Goal: Information Seeking & Learning: Find specific page/section

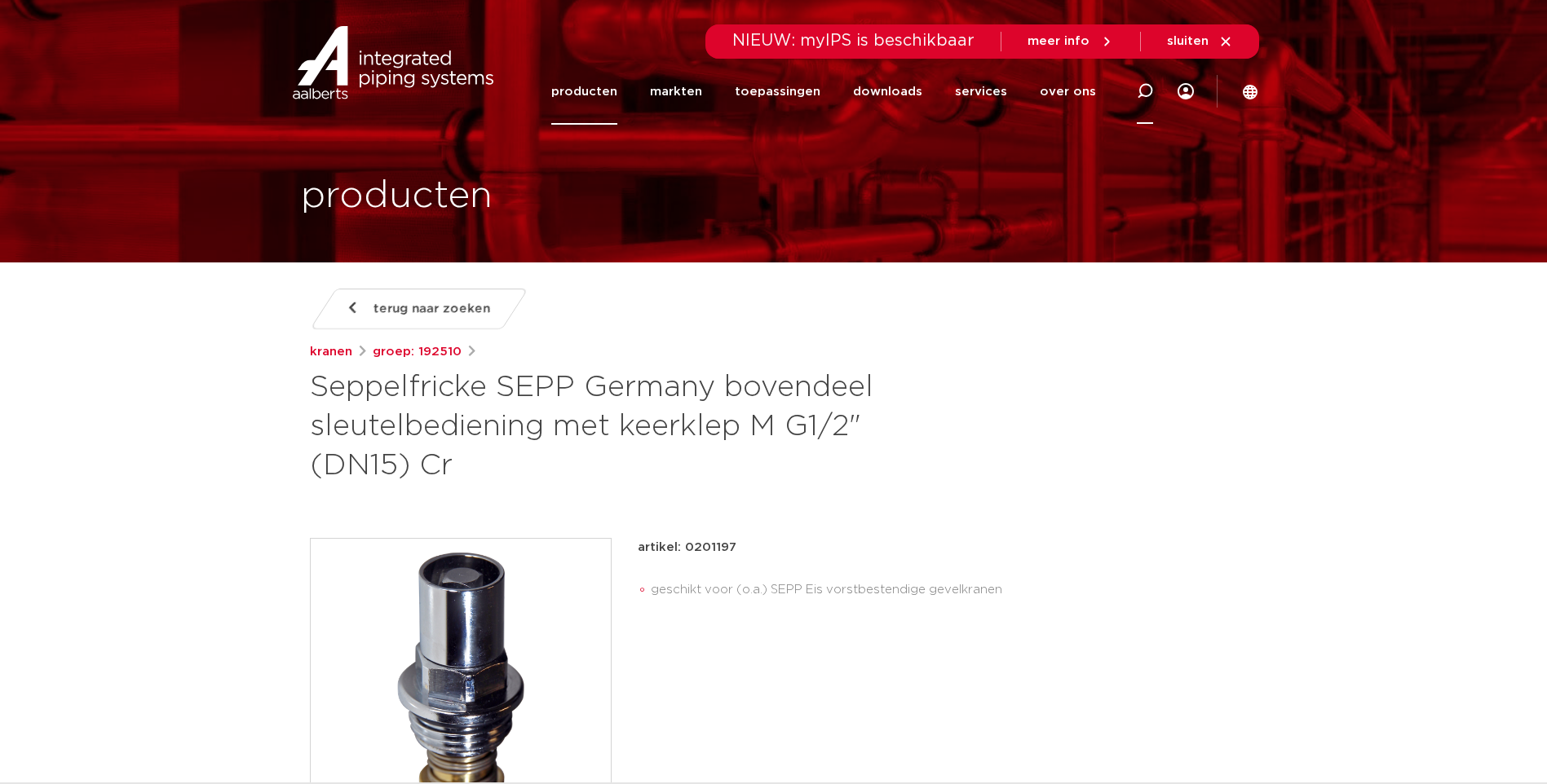
click at [1145, 91] on icon at bounding box center [1145, 91] width 16 height 16
drag, startPoint x: 722, startPoint y: 85, endPoint x: 610, endPoint y: 102, distance: 113.3
click at [610, 102] on div "Zoeken 8031.01" at bounding box center [807, 91] width 757 height 72
type input "gk116"
click button "Zoeken" at bounding box center [0, 0] width 0 height 0
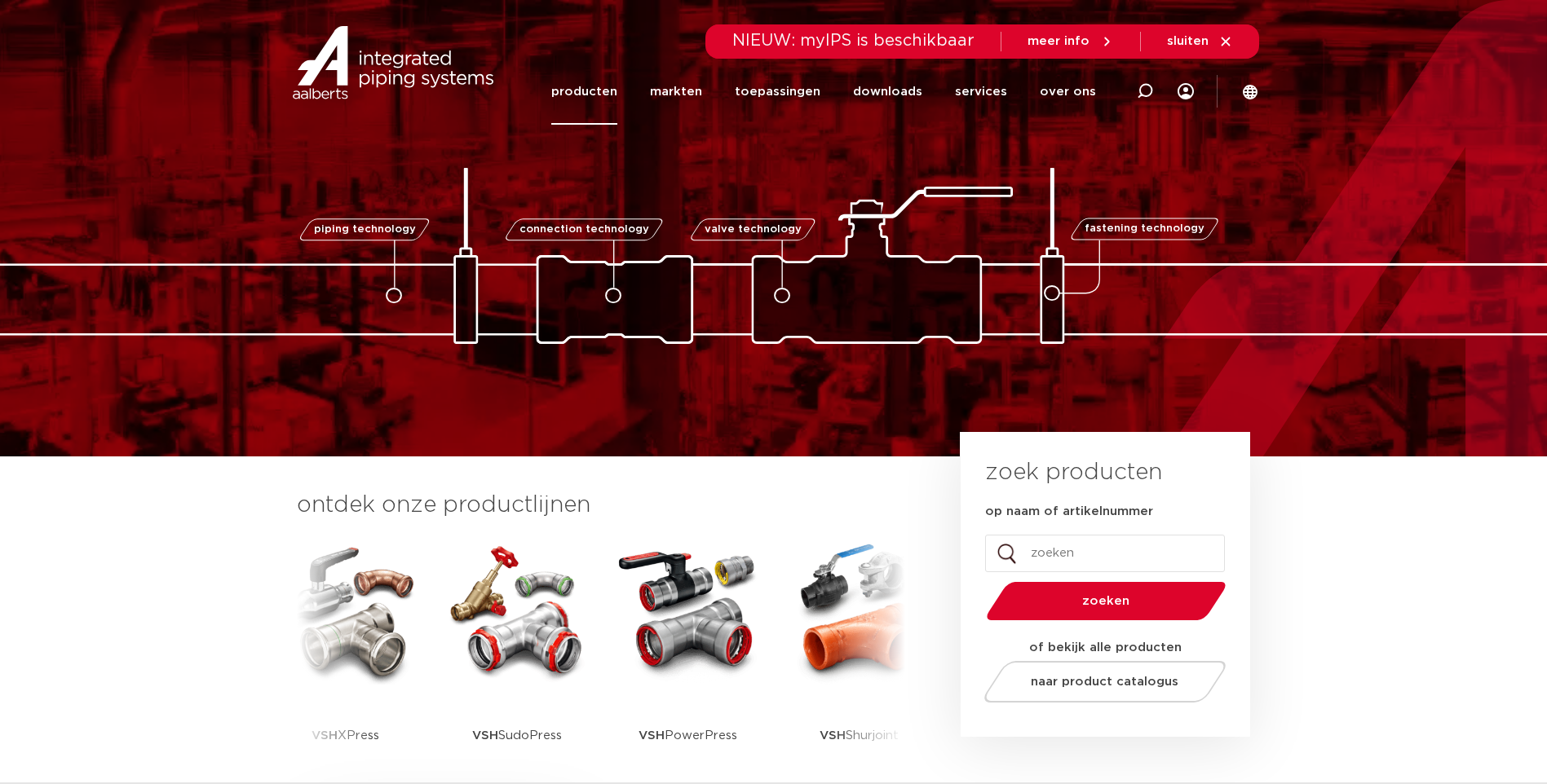
click at [584, 94] on link "producten" at bounding box center [584, 91] width 66 height 66
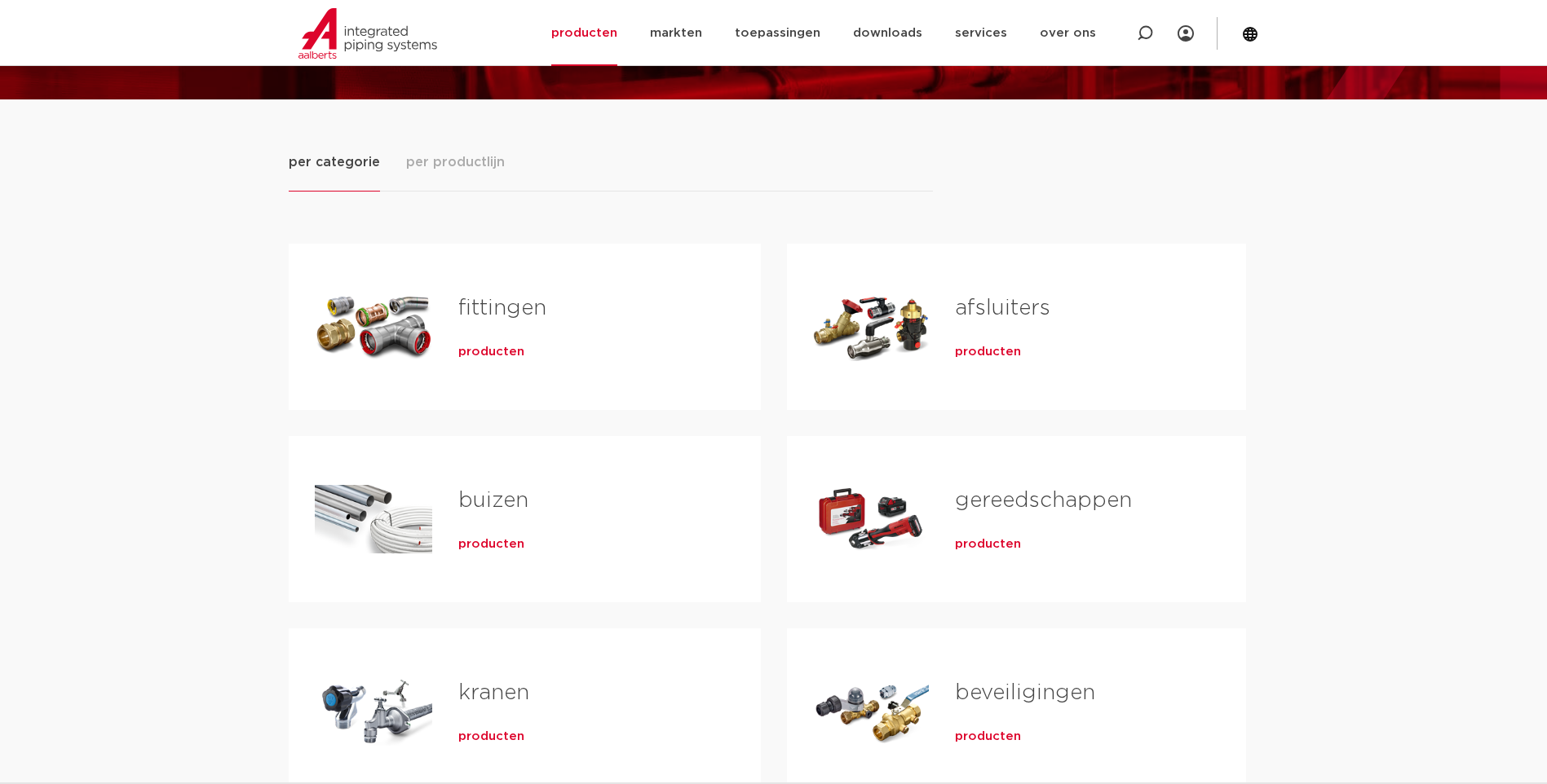
scroll to position [326, 0]
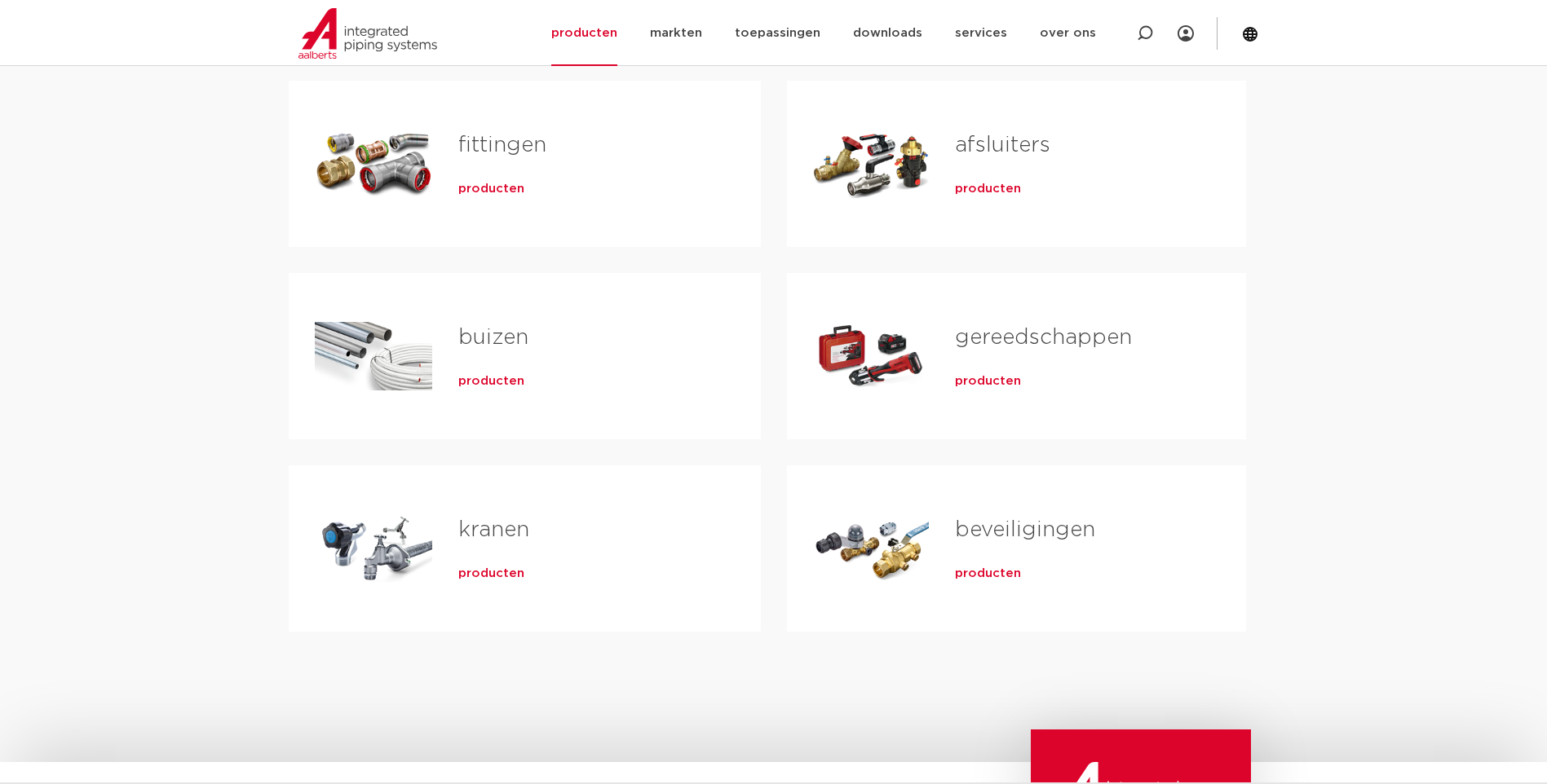
click at [496, 530] on link "kranen" at bounding box center [493, 530] width 71 height 21
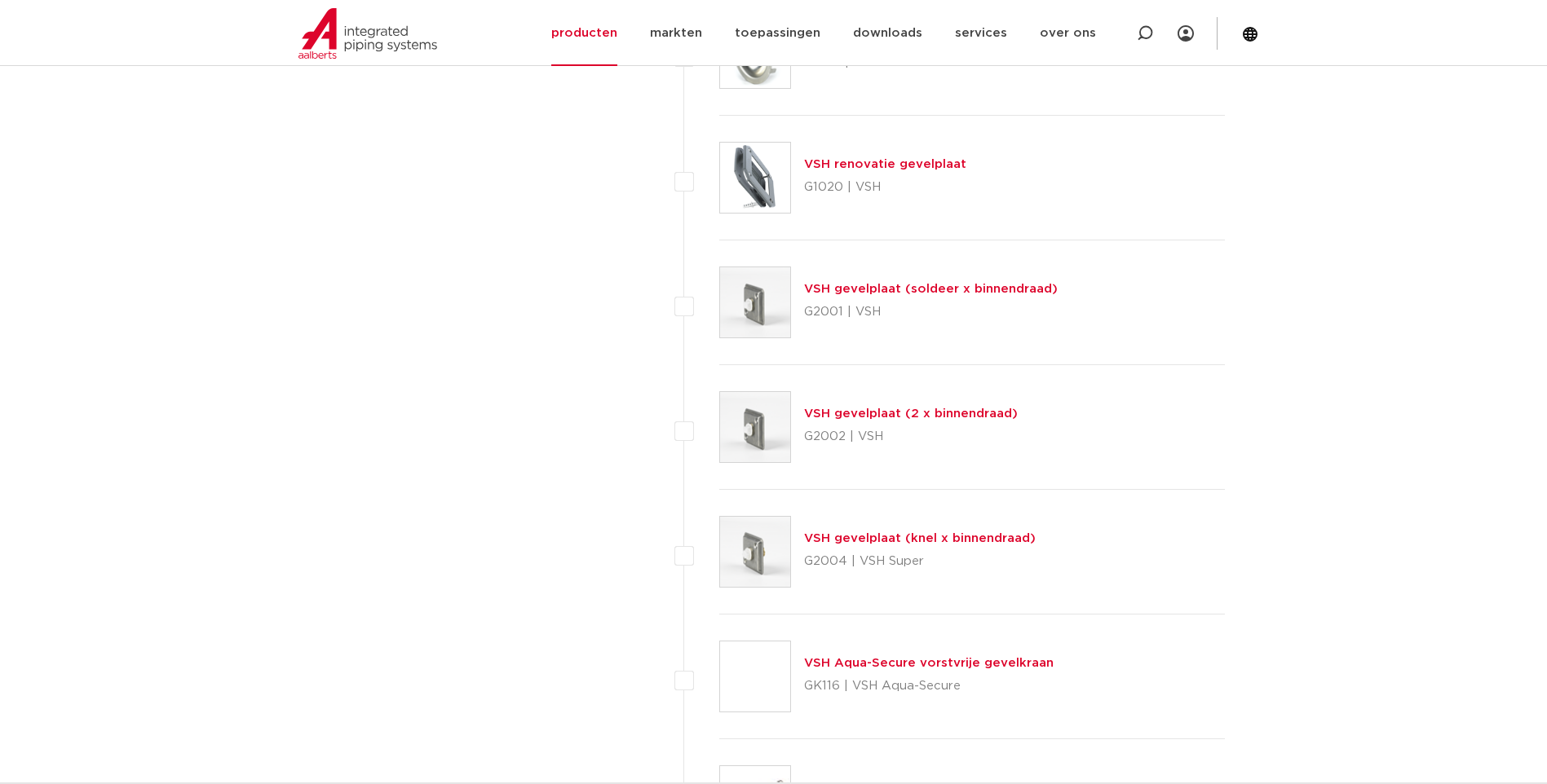
scroll to position [6929, 0]
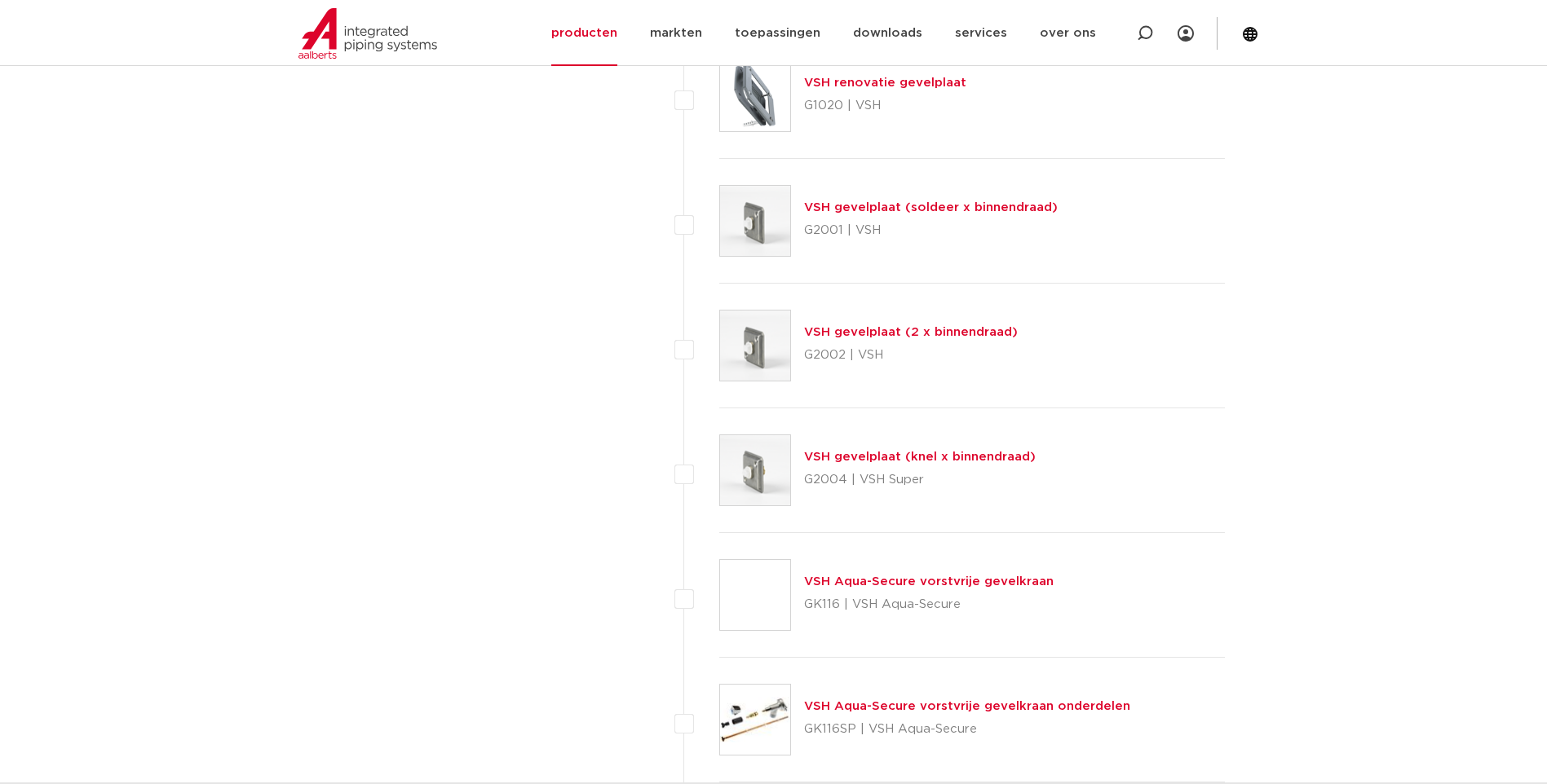
click at [884, 706] on link "VSH Aqua-Secure vorstvrije gevelkraan onderdelen" at bounding box center [966, 706] width 326 height 12
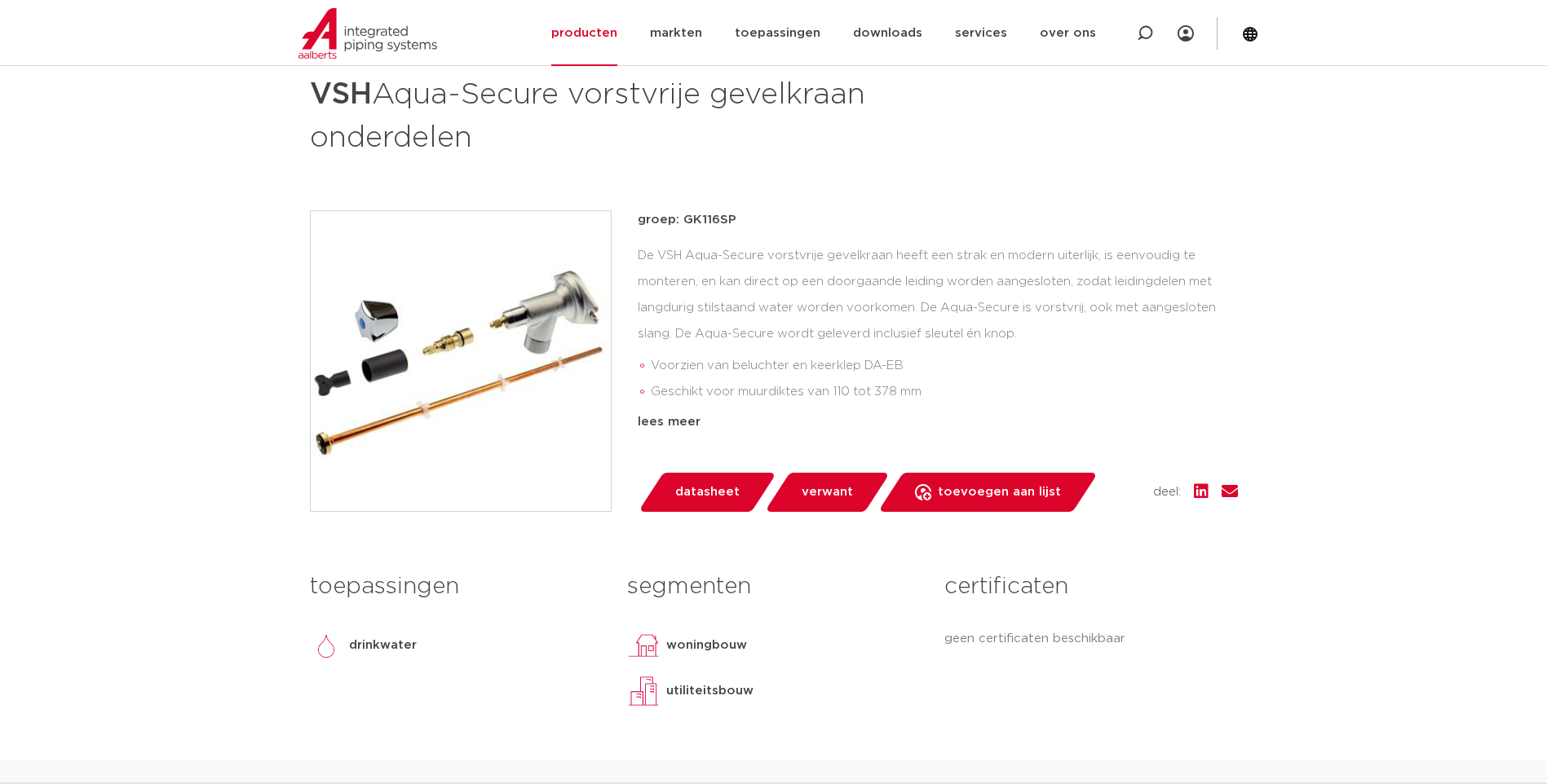
scroll to position [163, 0]
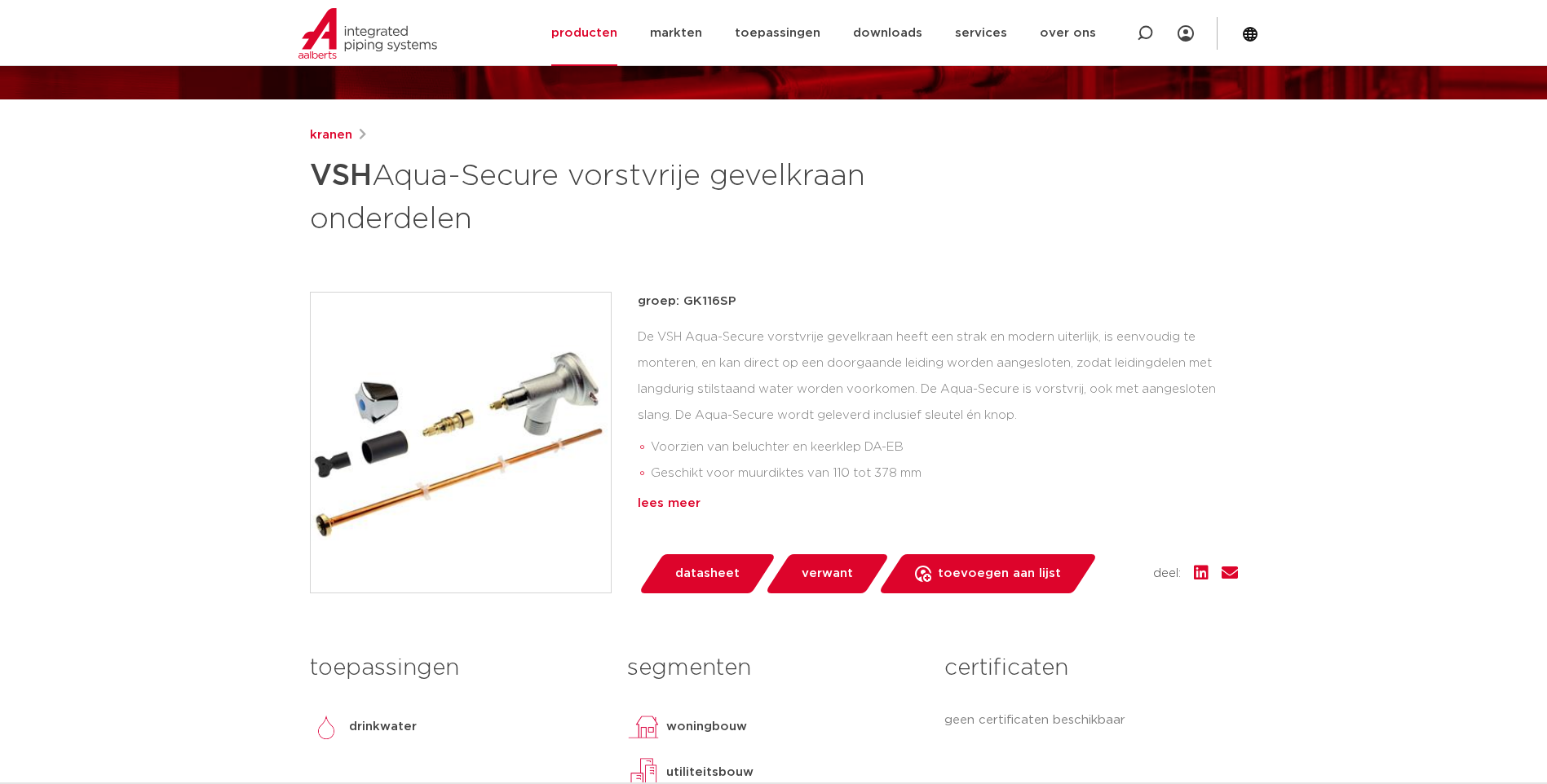
click at [662, 504] on div "lees meer" at bounding box center [937, 504] width 600 height 20
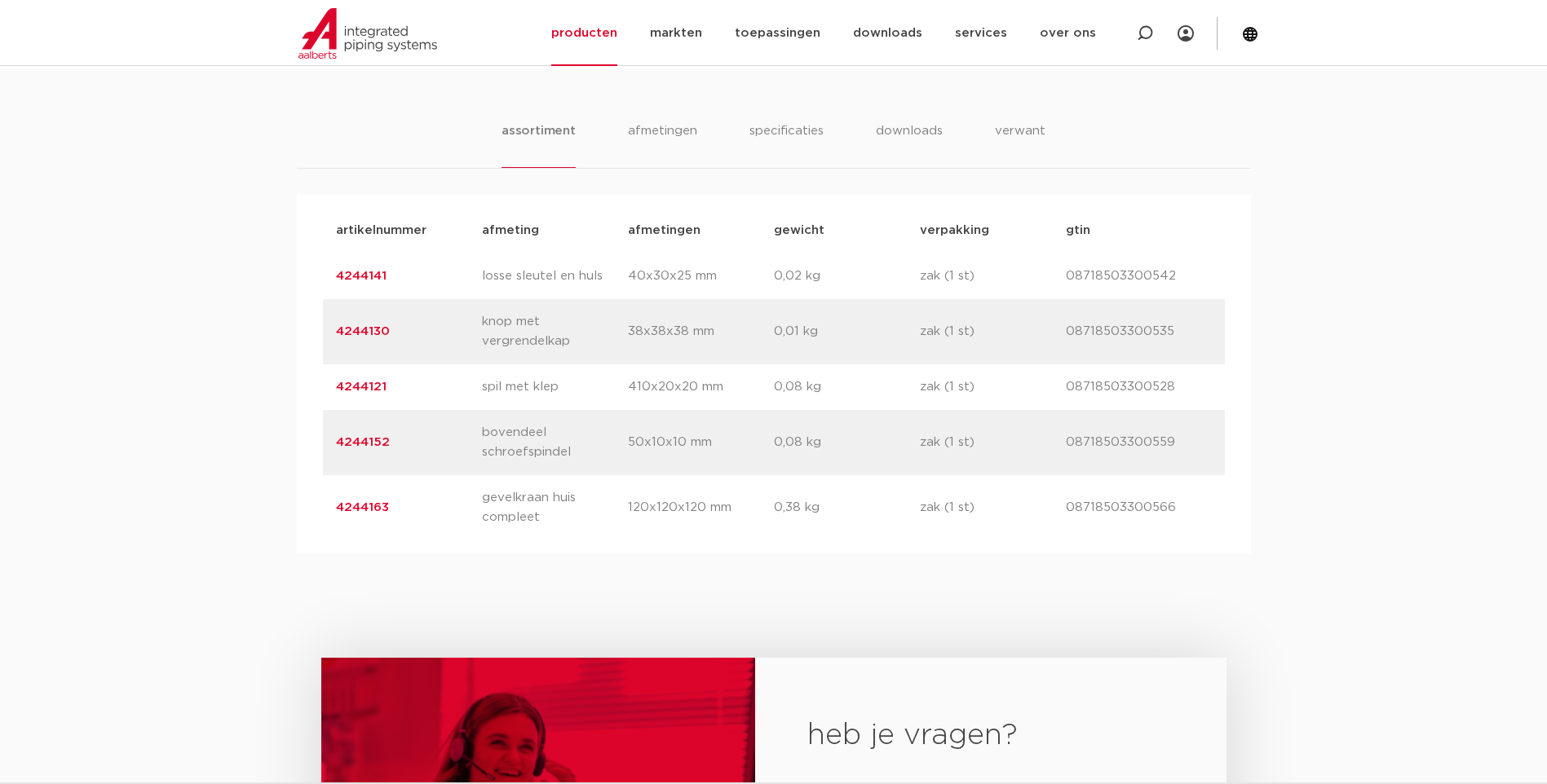
scroll to position [896, 0]
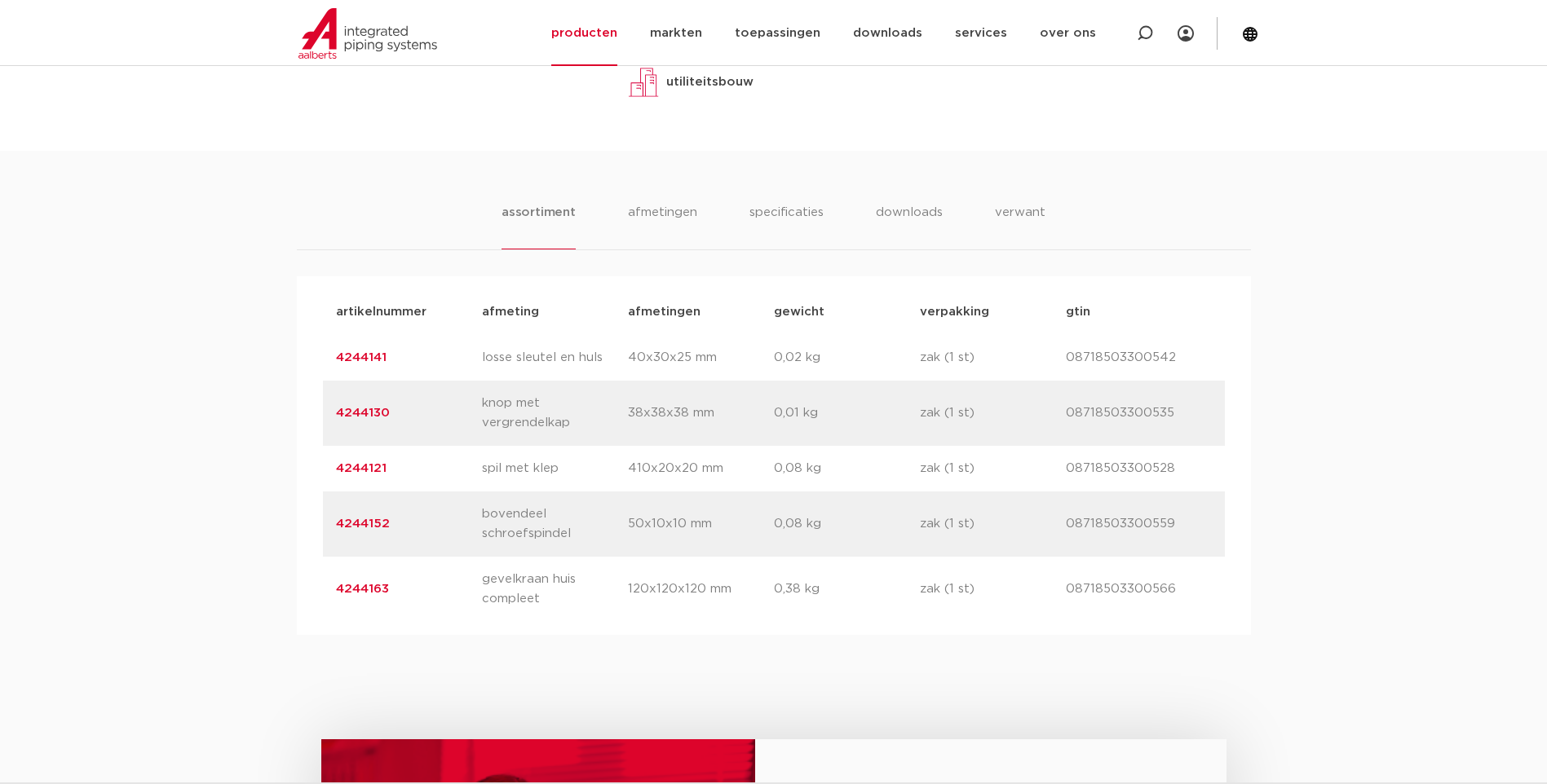
click at [380, 356] on link "4244141" at bounding box center [361, 357] width 51 height 12
click at [379, 415] on link "4244130" at bounding box center [363, 412] width 54 height 12
click at [373, 471] on link "4244121" at bounding box center [361, 468] width 51 height 12
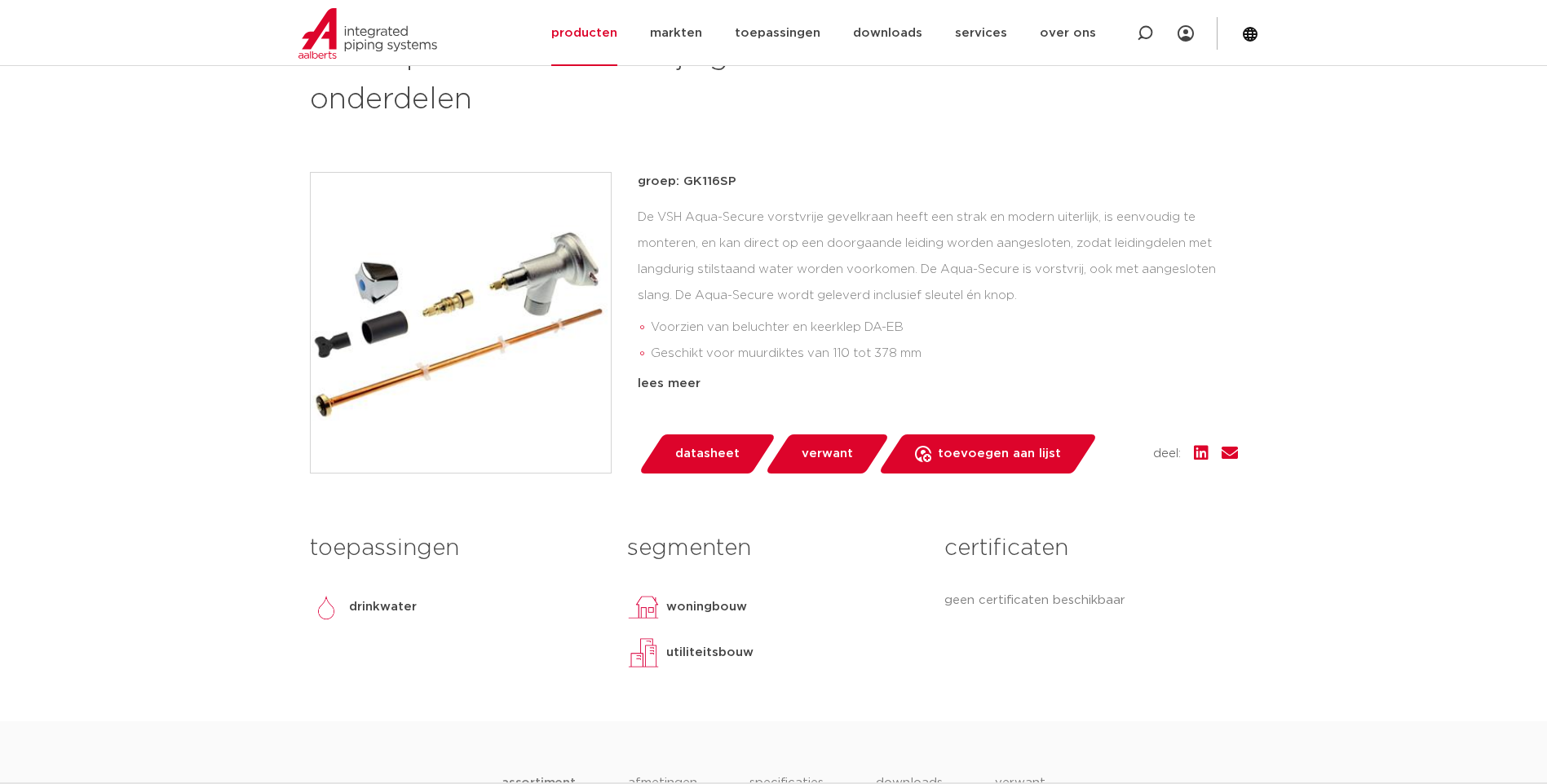
scroll to position [39, 0]
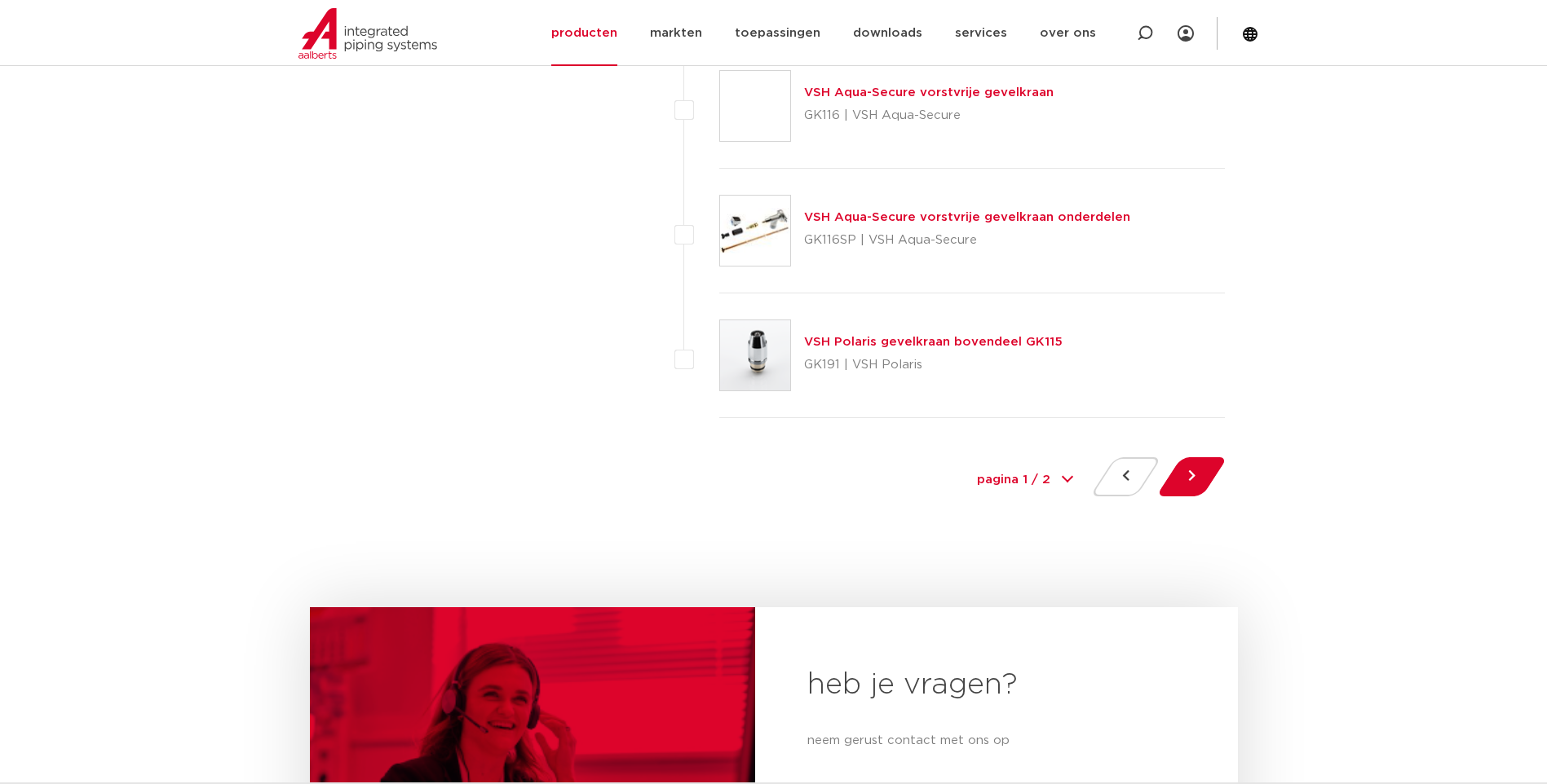
scroll to position [7499, 0]
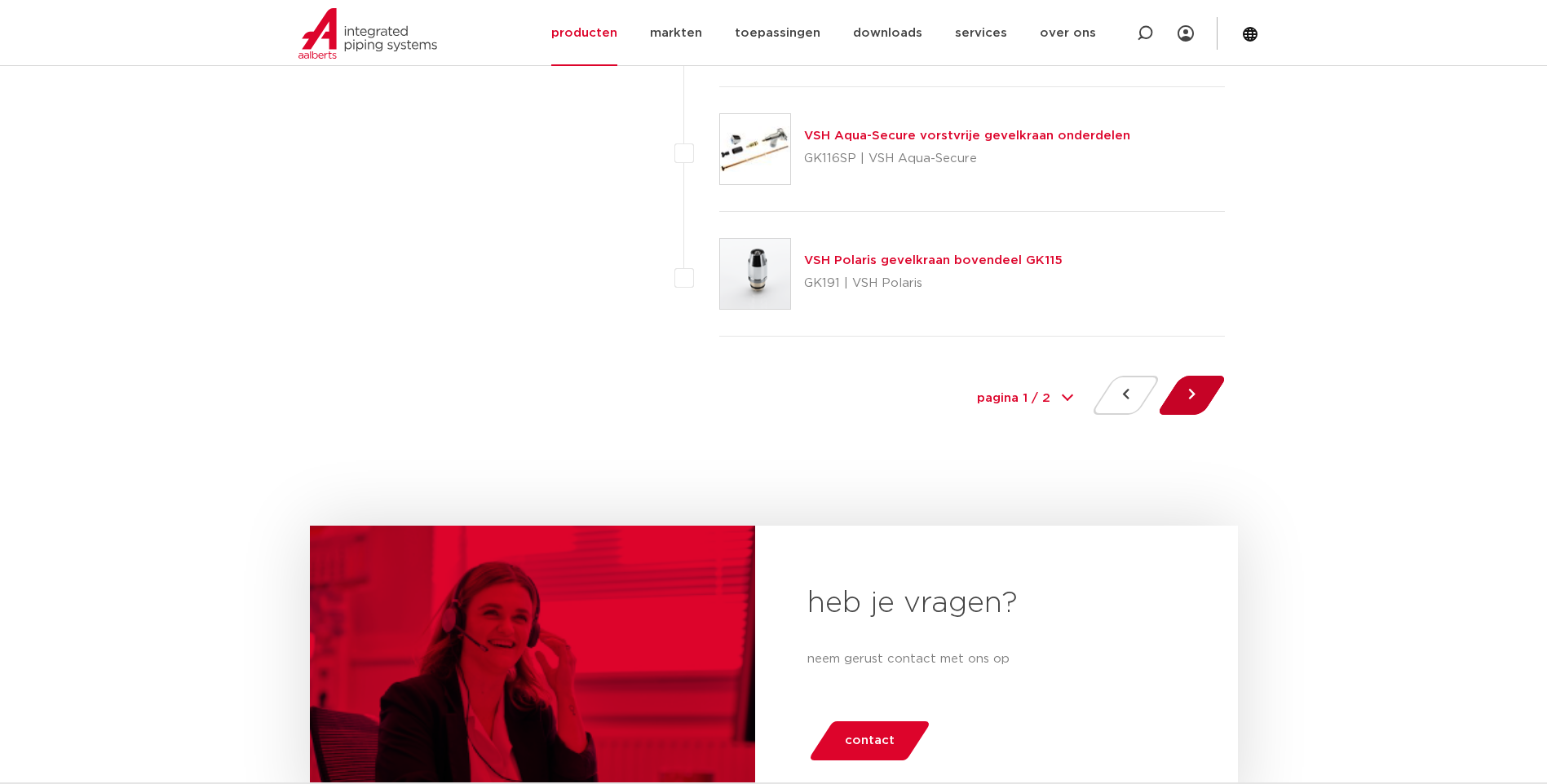
click at [1191, 393] on button at bounding box center [1191, 396] width 47 height 39
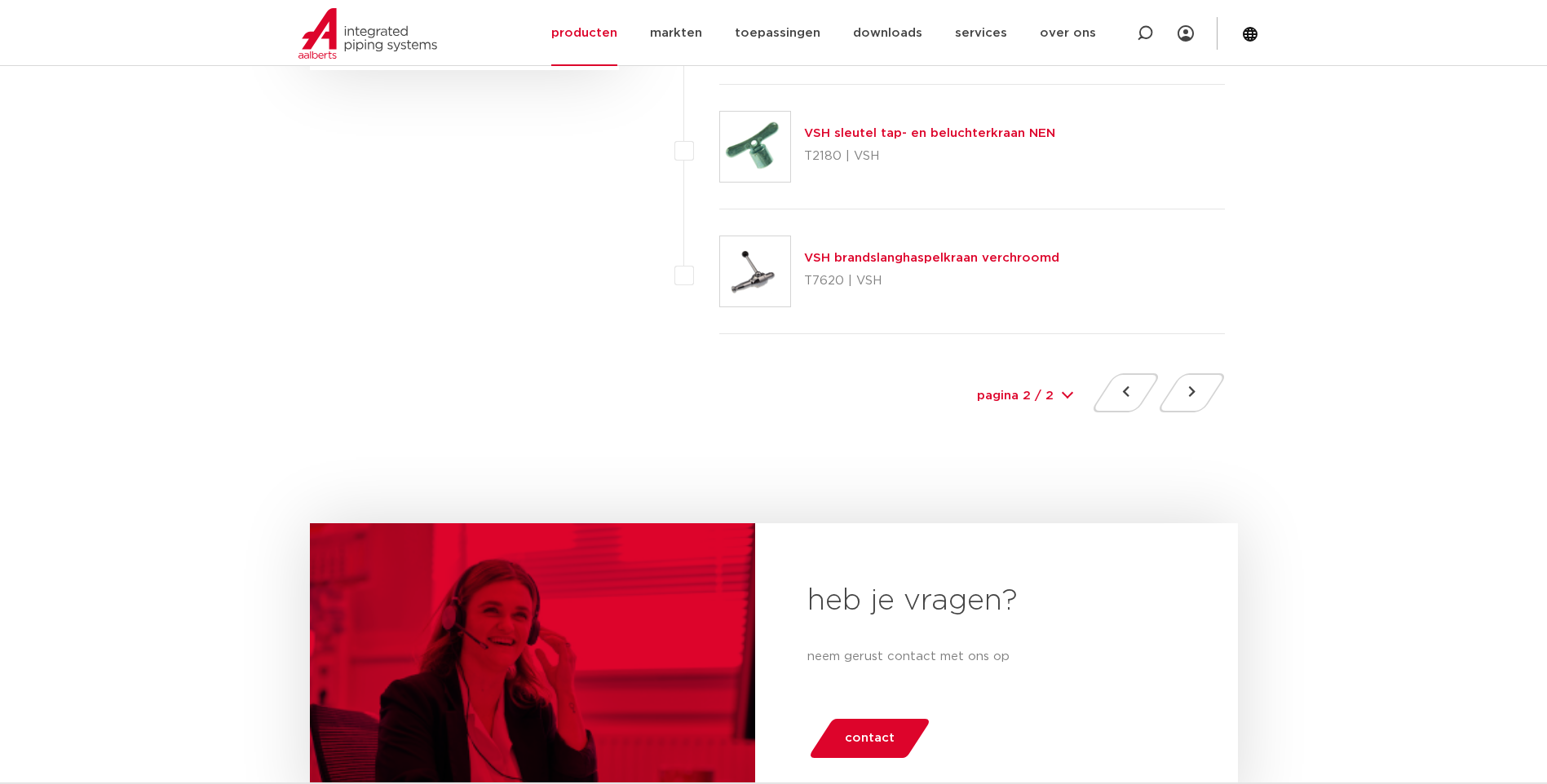
scroll to position [979, 0]
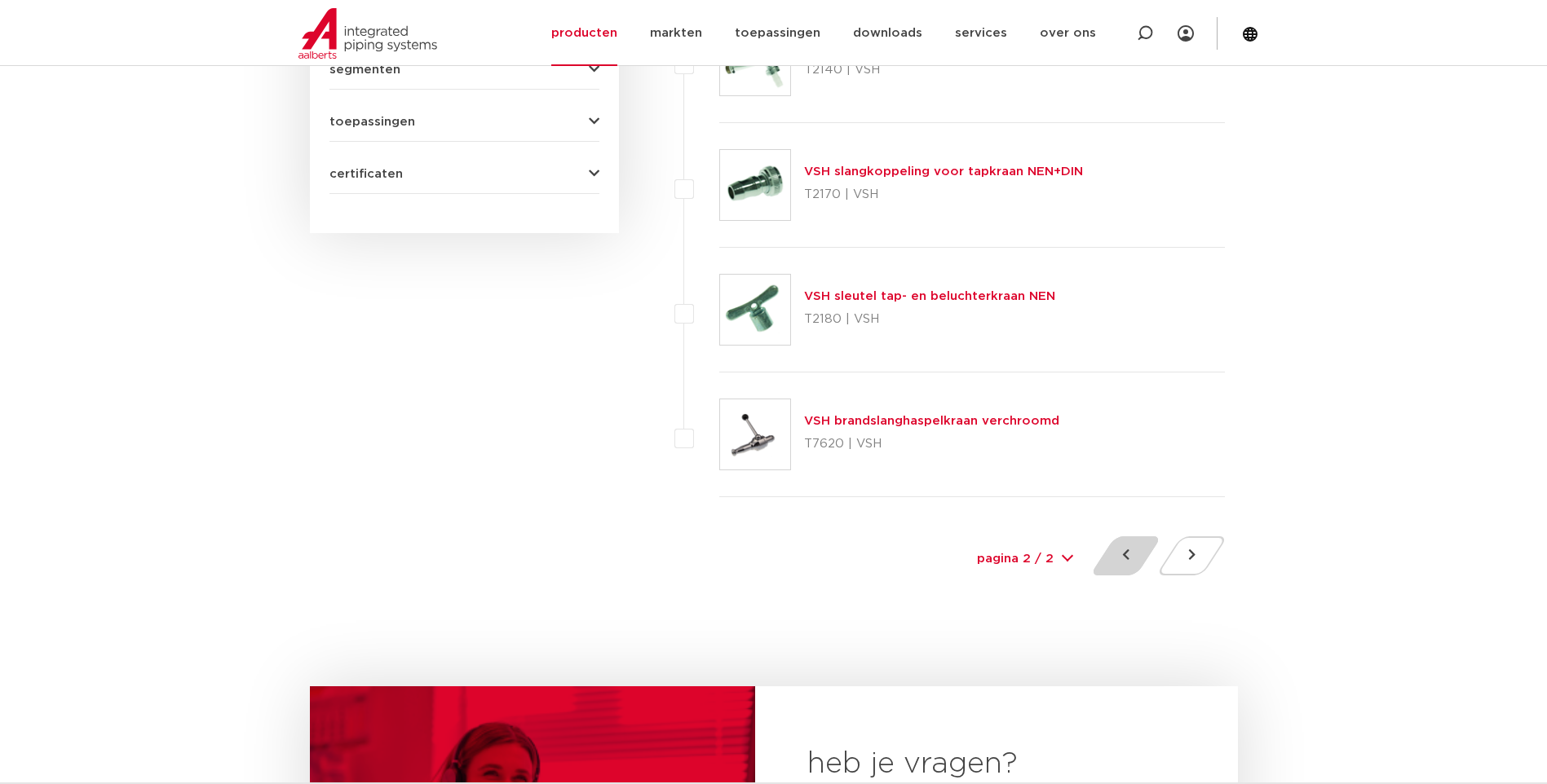
click at [1129, 557] on button at bounding box center [1125, 556] width 47 height 39
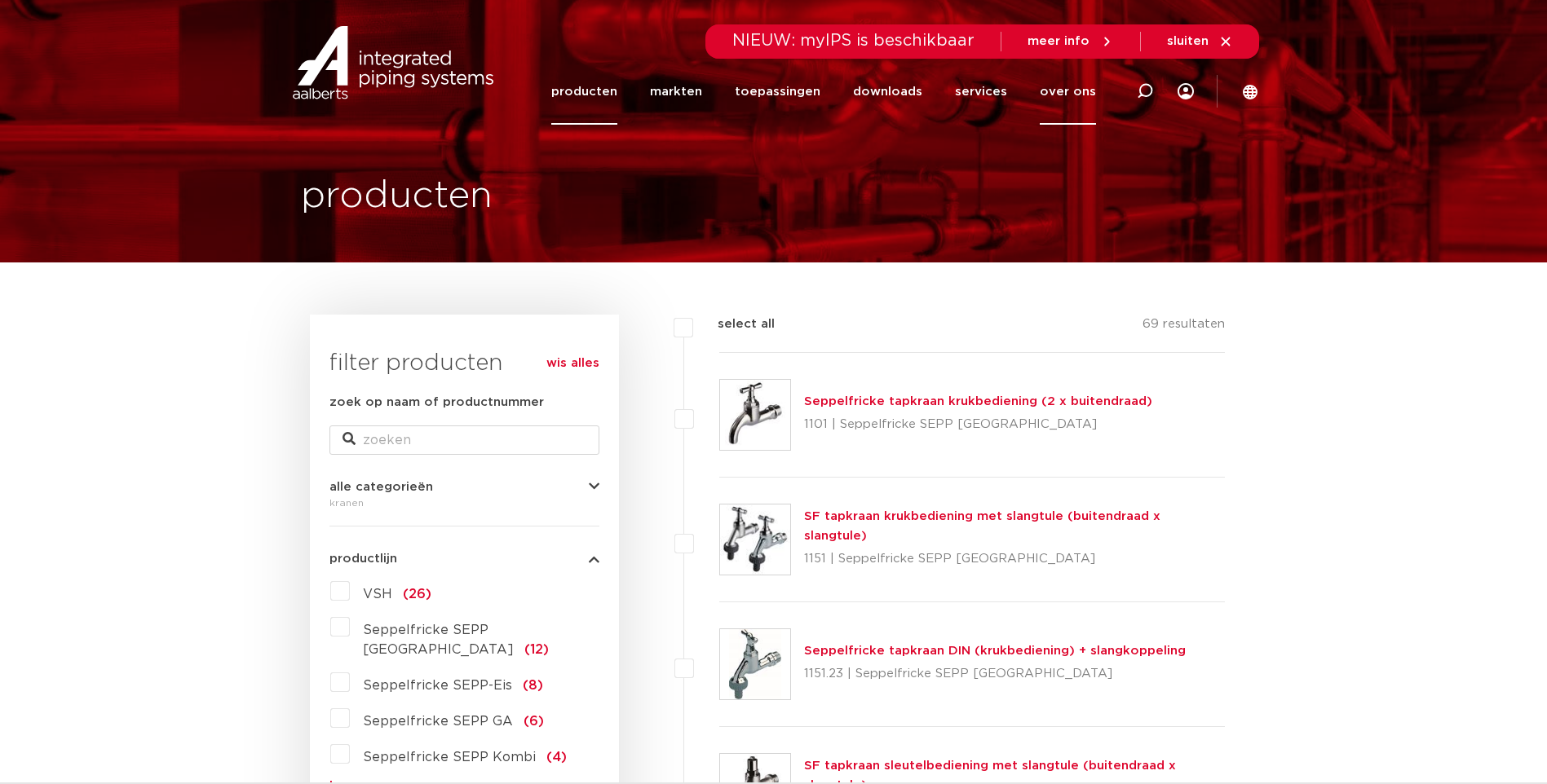
click at [1079, 89] on link "over ons" at bounding box center [1067, 91] width 57 height 66
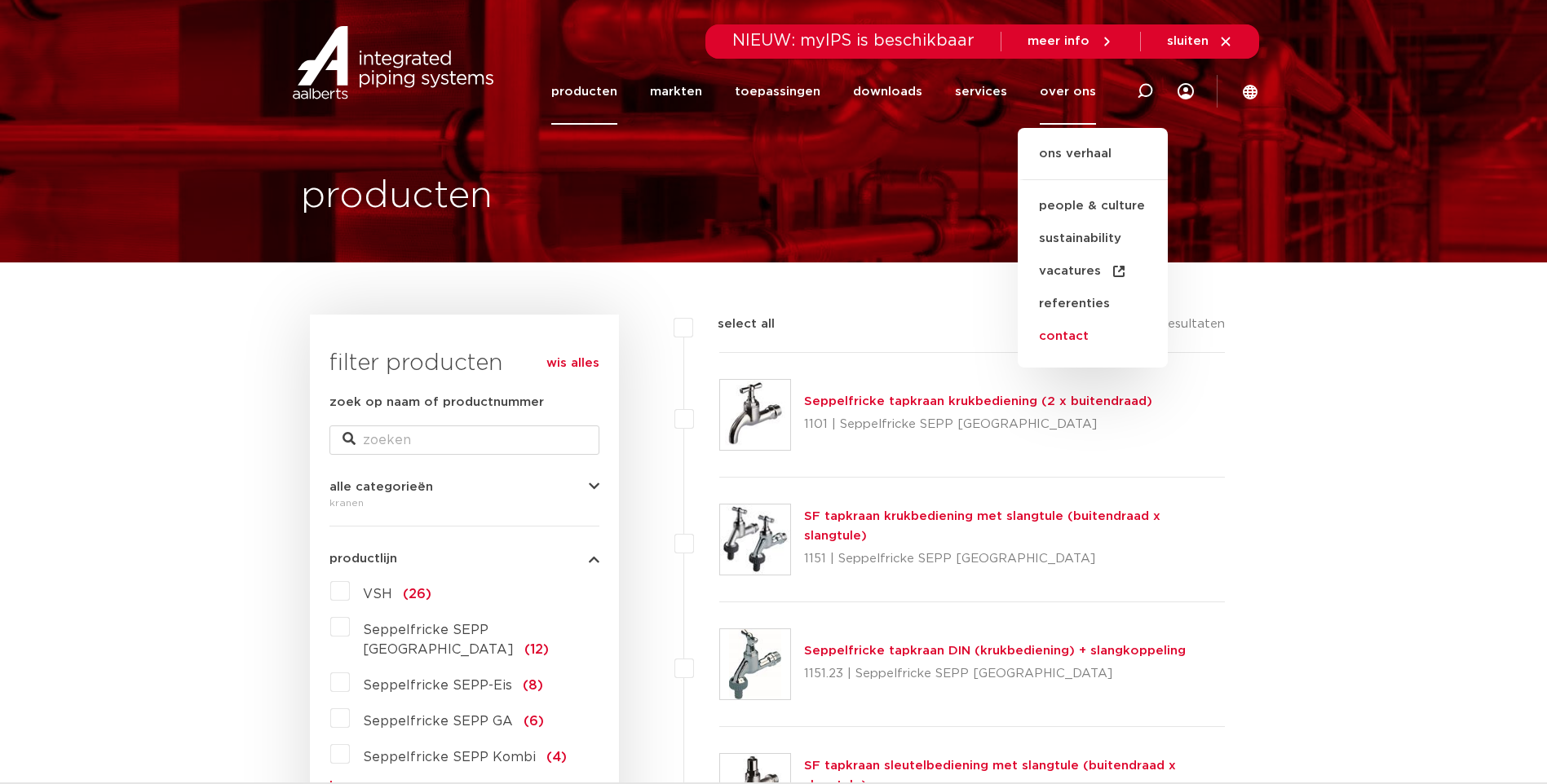
click at [1072, 337] on link "contact" at bounding box center [1092, 337] width 150 height 33
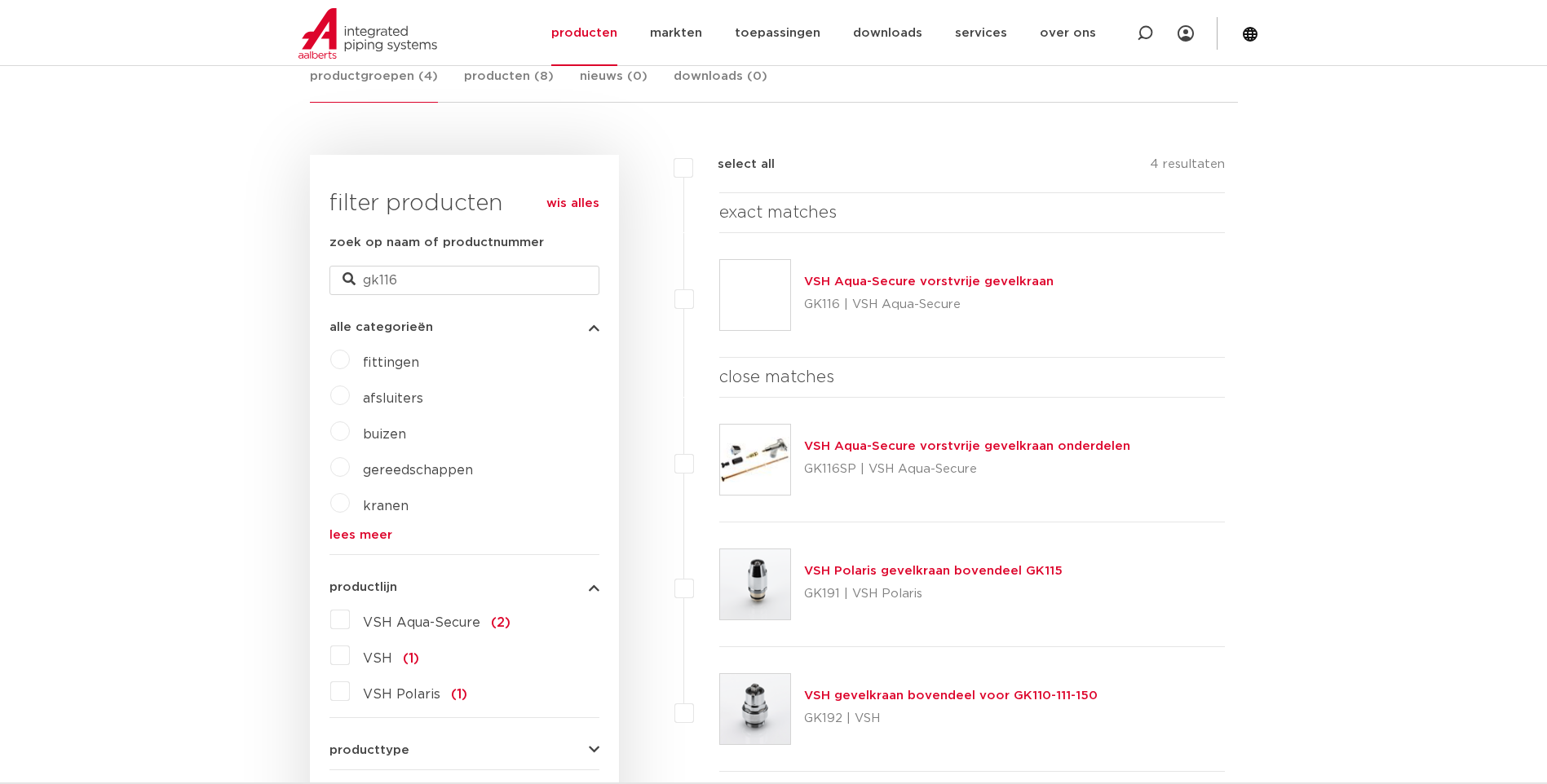
scroll to position [407, 0]
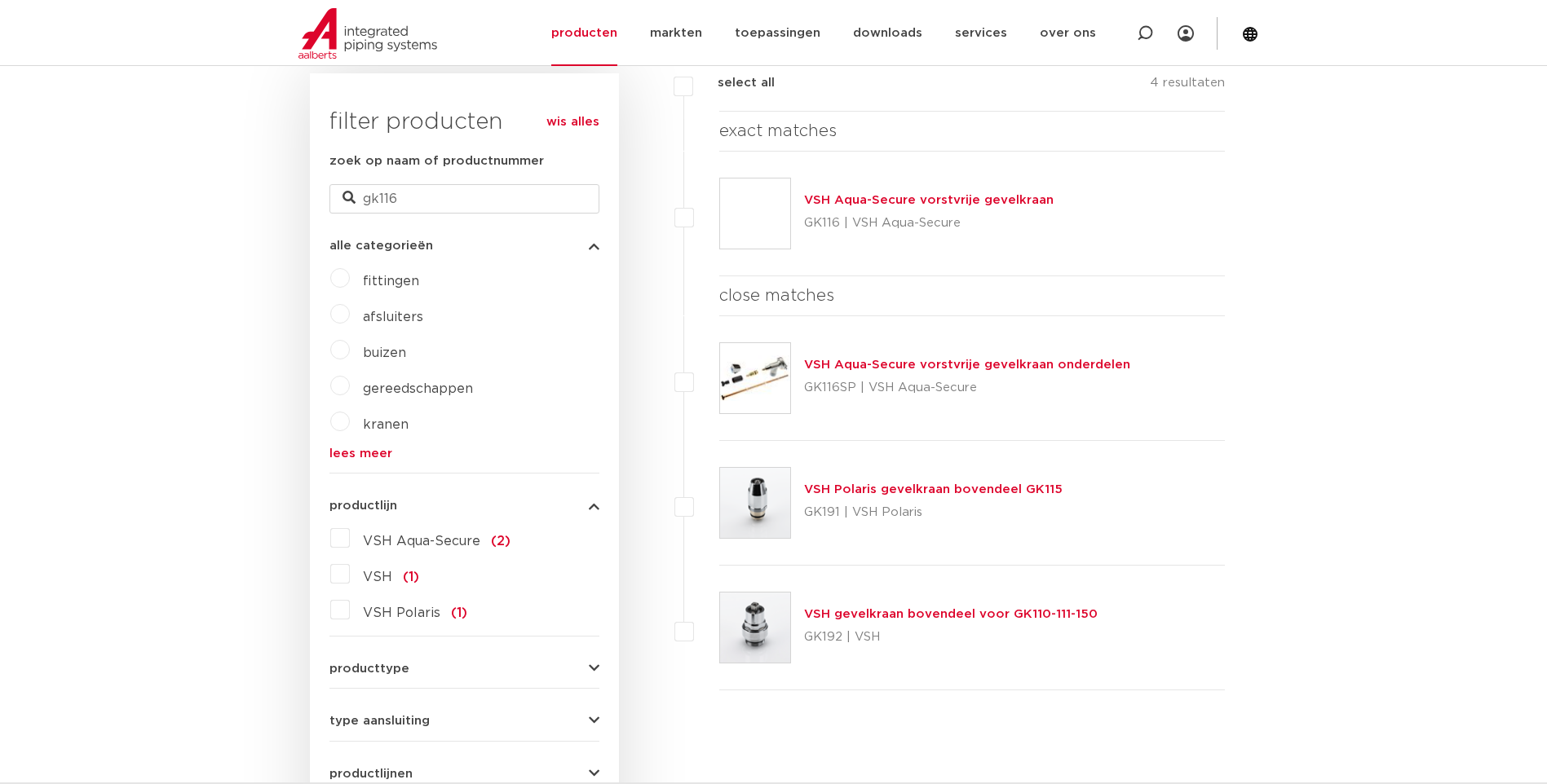
click at [922, 488] on link "VSH Polaris gevelkraan bovendeel GK115" at bounding box center [933, 489] width 259 height 12
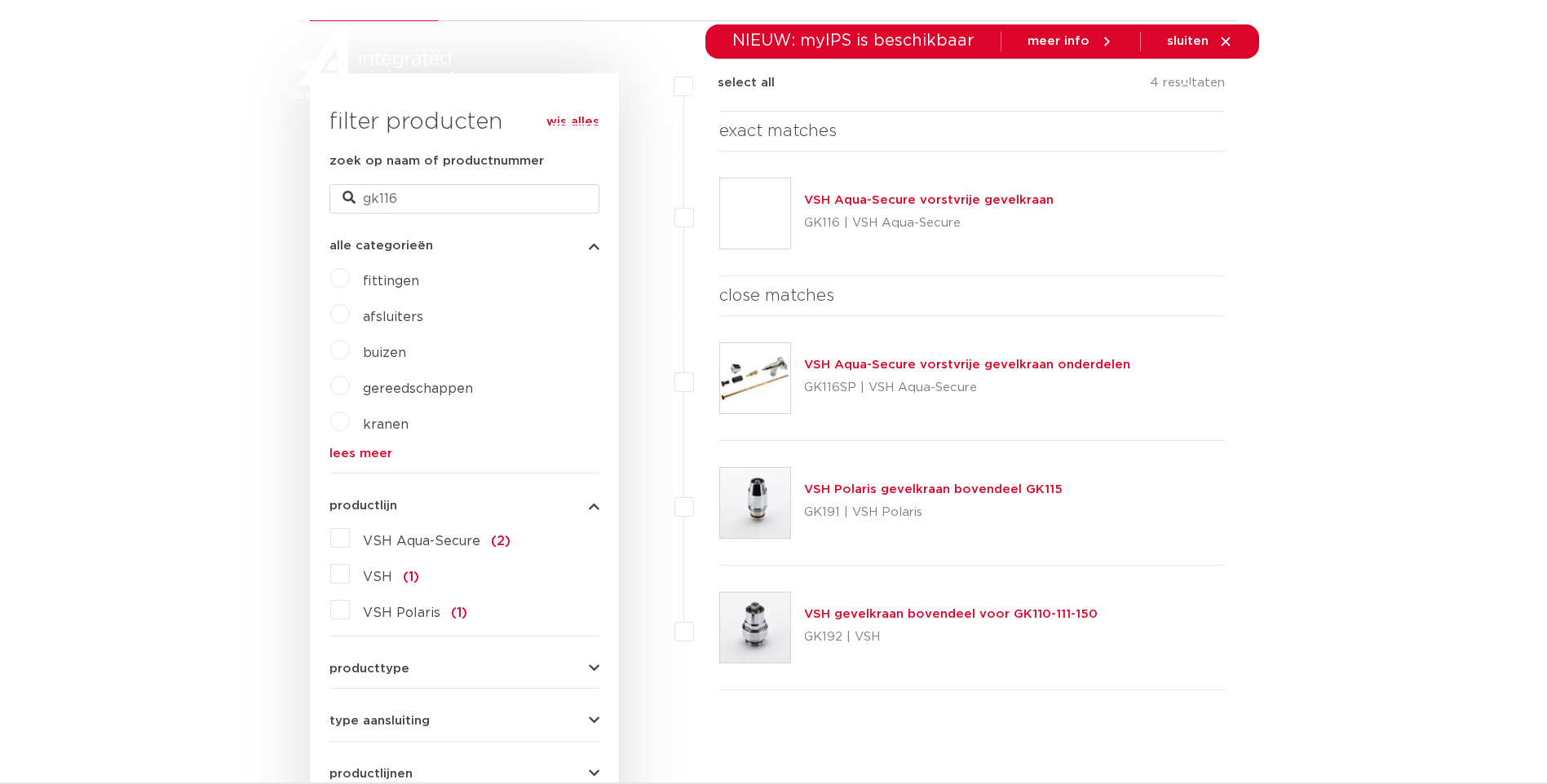
scroll to position [407, 0]
click at [944, 618] on link "VSH gevelkraan bovendeel voor GK110-111-150" at bounding box center [950, 614] width 293 height 12
